Goal: Information Seeking & Learning: Learn about a topic

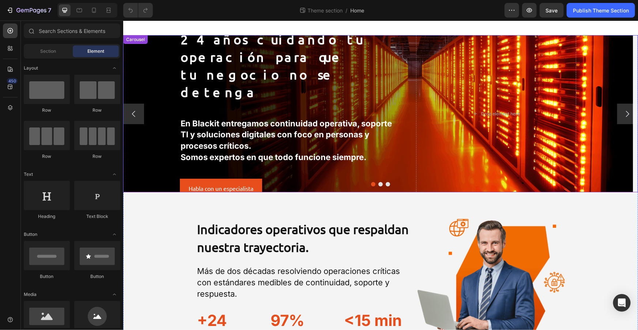
click at [379, 184] on button "Dot" at bounding box center [380, 183] width 4 height 4
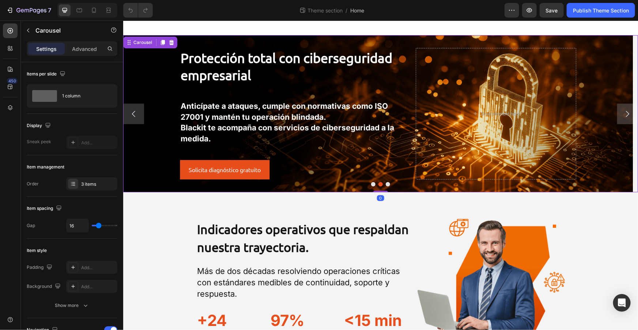
click at [386, 183] on button "Dot" at bounding box center [388, 183] width 4 height 4
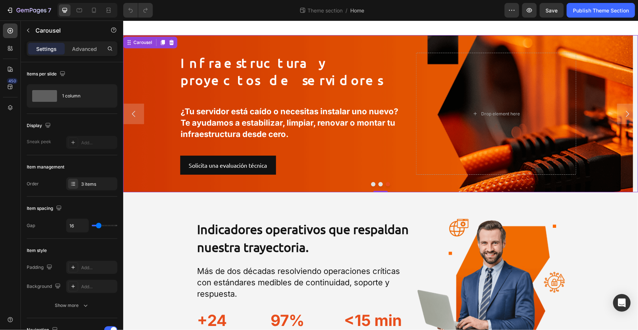
click at [371, 183] on button "Dot" at bounding box center [373, 183] width 4 height 4
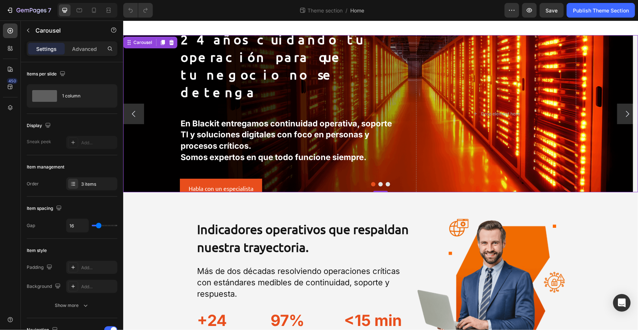
click at [378, 184] on button "Dot" at bounding box center [380, 183] width 4 height 4
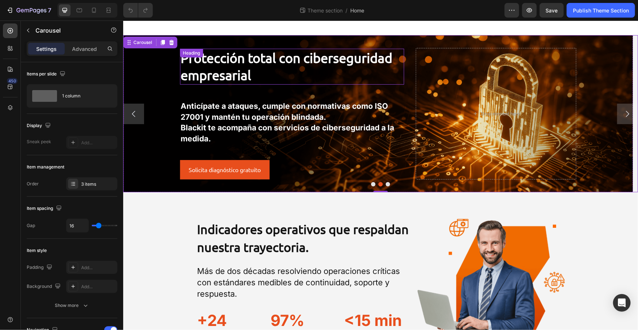
click at [268, 77] on h2 "Protección total con ciberseguridad empresarial" at bounding box center [292, 66] width 224 height 36
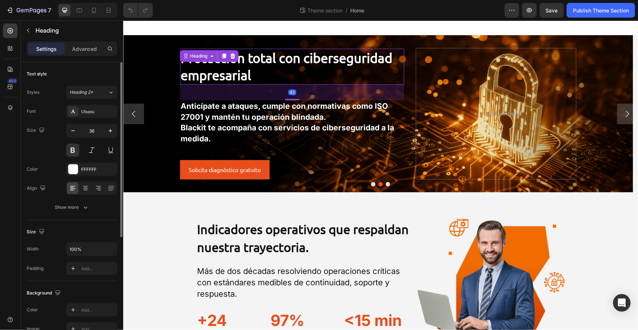
scroll to position [66, 0]
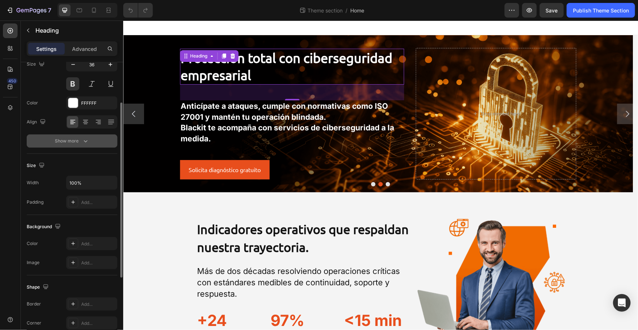
click at [77, 145] on button "Show more" at bounding box center [72, 140] width 91 height 13
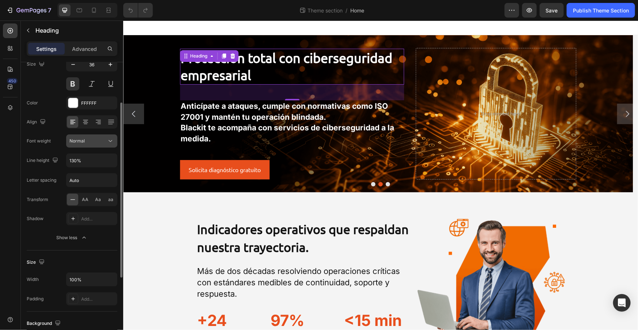
click at [104, 142] on div "Normal" at bounding box center [87, 141] width 37 height 7
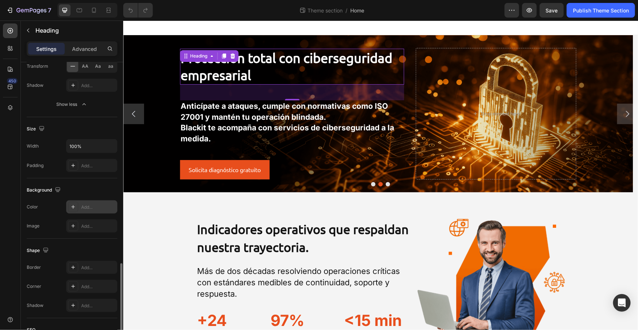
scroll to position [282, 0]
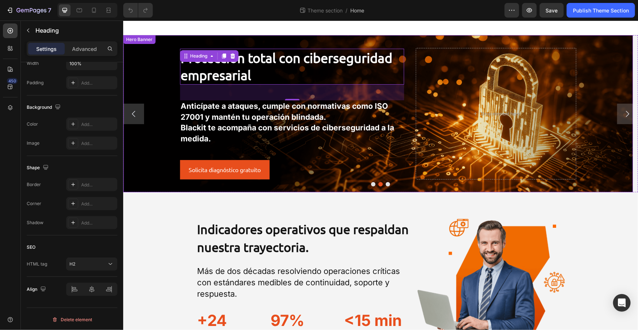
click at [154, 172] on div "Background Image" at bounding box center [378, 113] width 510 height 157
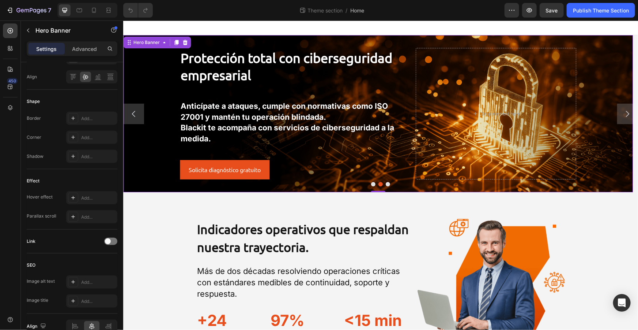
scroll to position [0, 0]
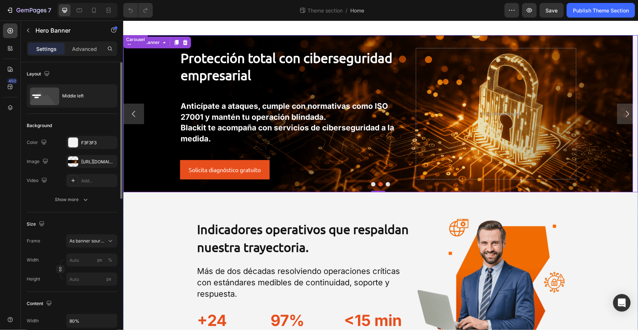
click at [132, 114] on icon "Carousel Back Arrow" at bounding box center [133, 113] width 9 height 9
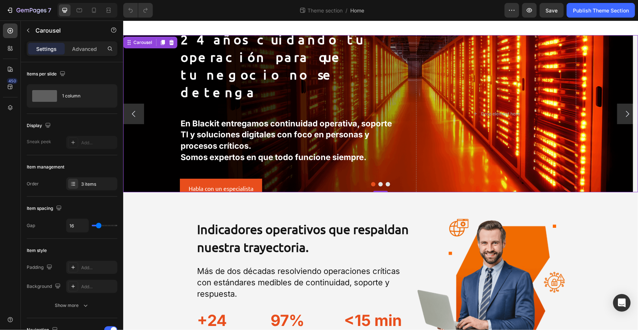
click at [625, 107] on button "Carousel Next Arrow" at bounding box center [627, 113] width 20 height 20
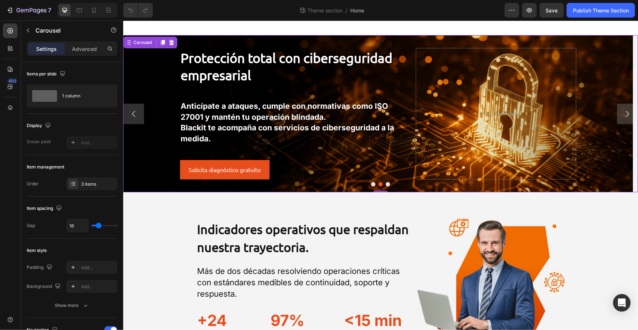
click at [130, 117] on icon "Carousel Back Arrow" at bounding box center [133, 113] width 9 height 9
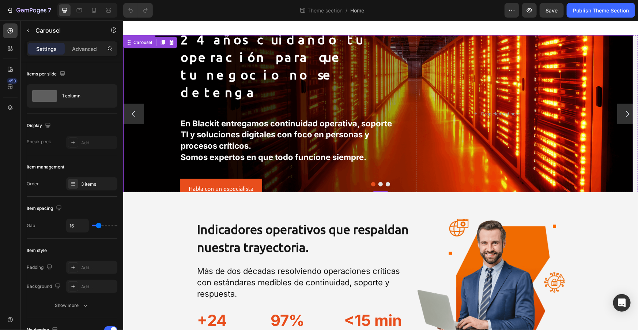
click at [154, 93] on div "Background Image" at bounding box center [378, 113] width 510 height 157
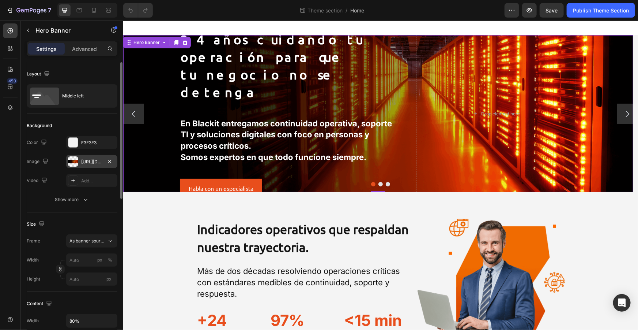
click at [87, 164] on div "[URL][DOMAIN_NAME]" at bounding box center [91, 161] width 21 height 7
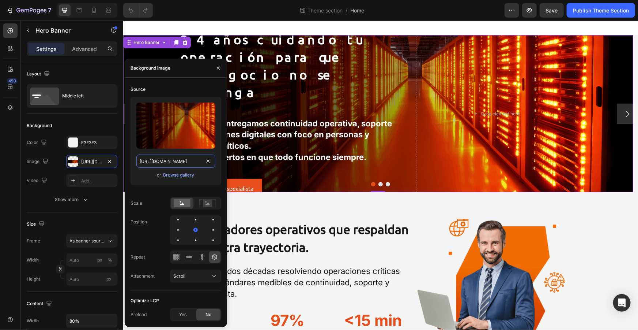
click at [184, 161] on input "[URL][DOMAIN_NAME]" at bounding box center [175, 160] width 79 height 13
click at [378, 184] on button "Dot" at bounding box center [380, 183] width 4 height 4
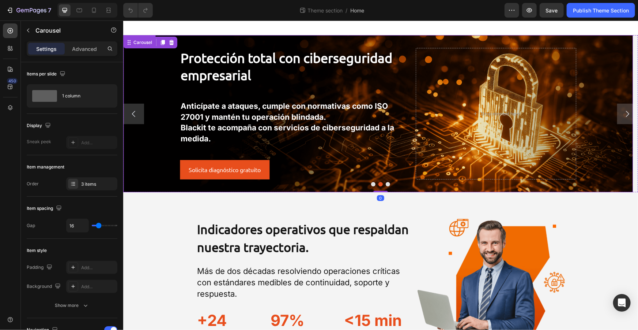
click at [193, 41] on div "Background Image" at bounding box center [378, 113] width 510 height 157
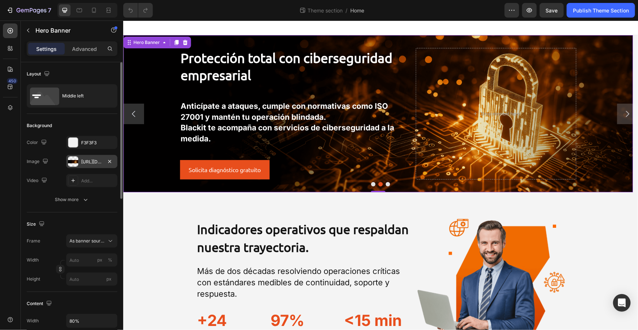
click at [96, 166] on div "[URL][DOMAIN_NAME]" at bounding box center [91, 161] width 51 height 13
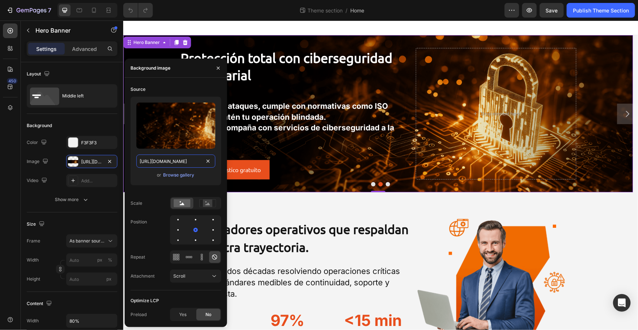
click at [191, 161] on input "[URL][DOMAIN_NAME]" at bounding box center [175, 160] width 79 height 13
click at [371, 185] on button "Dot" at bounding box center [373, 183] width 4 height 4
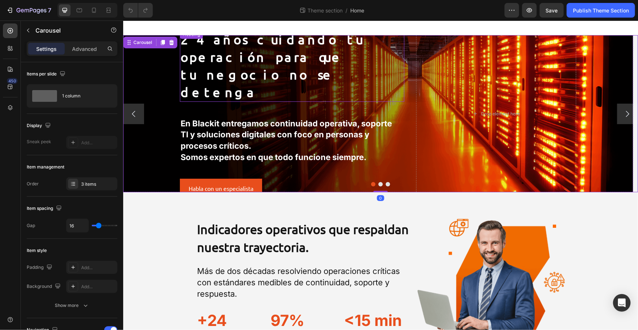
click at [266, 57] on h2 "24 años cuidando tu operación para que tu negocio no se detenga" at bounding box center [292, 65] width 224 height 71
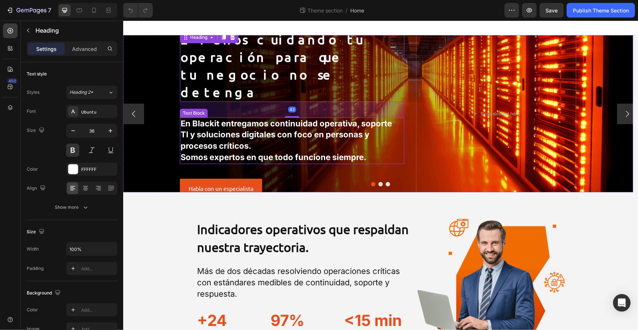
click at [310, 131] on p "En Blackit entregamos continuidad operativa, soporte TI y soluciones digitales …" at bounding box center [291, 135] width 223 height 34
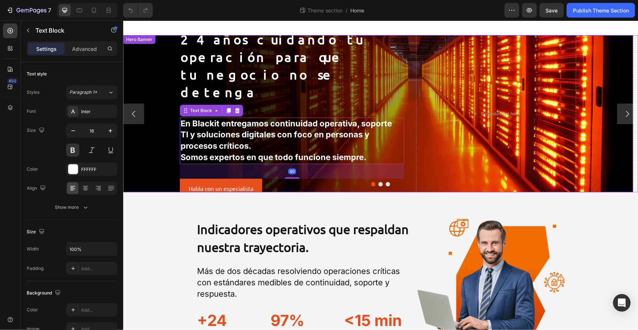
click at [405, 38] on div "24 años cuidando tu operación para que tu negocio no se detenga Heading En Blac…" at bounding box center [378, 112] width 408 height 171
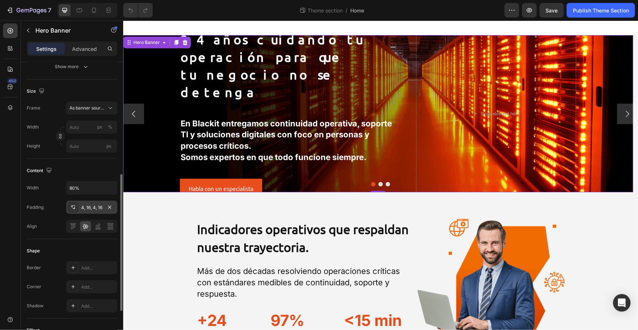
scroll to position [166, 0]
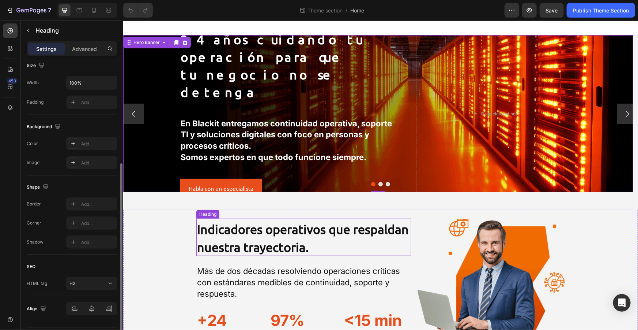
click at [270, 248] on h2 "Indicadores operativos que respaldan nuestra trayectoria." at bounding box center [303, 236] width 215 height 37
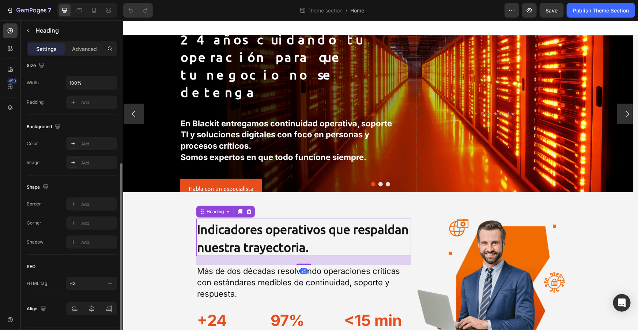
scroll to position [0, 0]
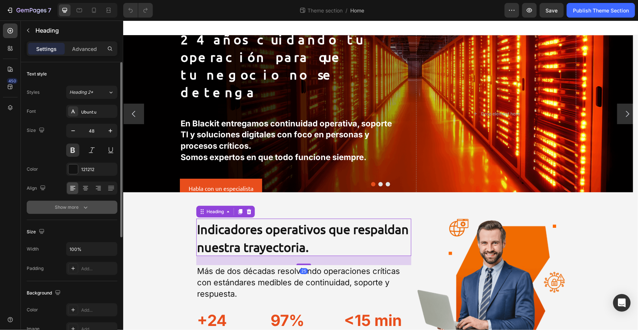
click at [77, 212] on button "Show more" at bounding box center [72, 206] width 91 height 13
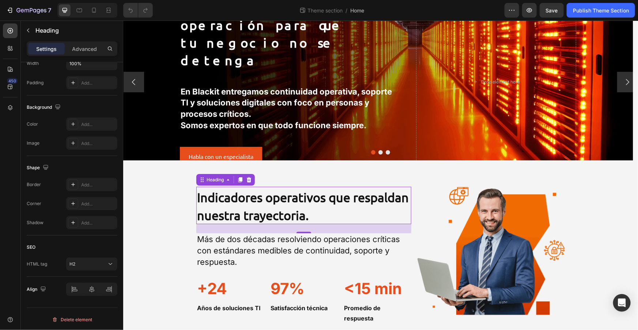
scroll to position [11, 0]
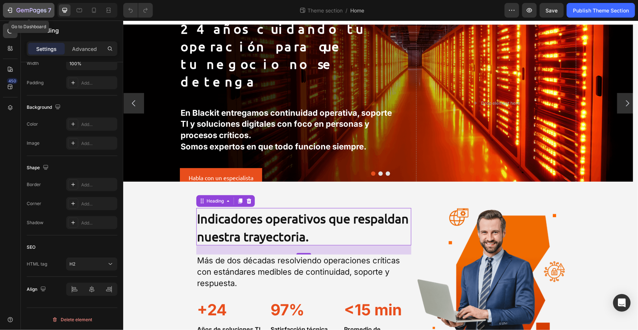
click at [12, 8] on icon "button" at bounding box center [9, 10] width 7 height 7
